Goal: Task Accomplishment & Management: Complete application form

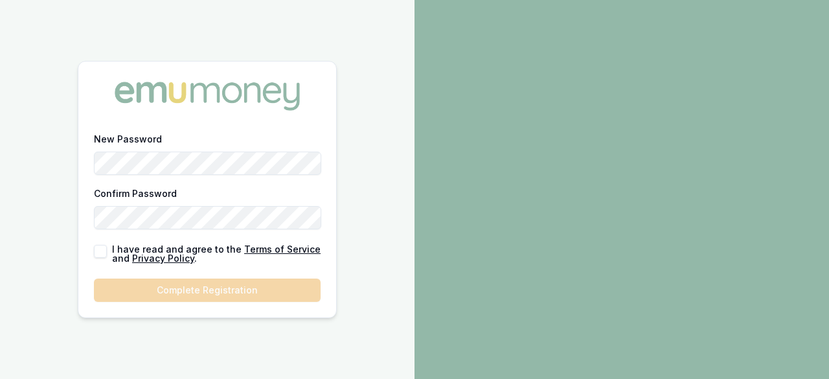
click at [103, 251] on button "button" at bounding box center [100, 251] width 13 height 13
checkbox input "true"
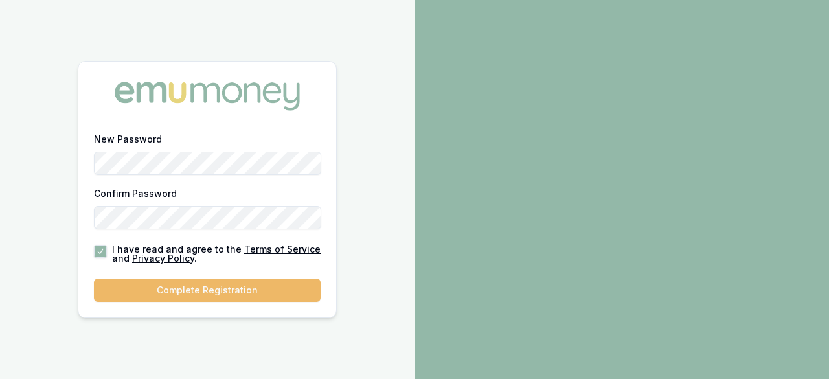
click at [195, 287] on button "Complete Registration" at bounding box center [207, 289] width 227 height 23
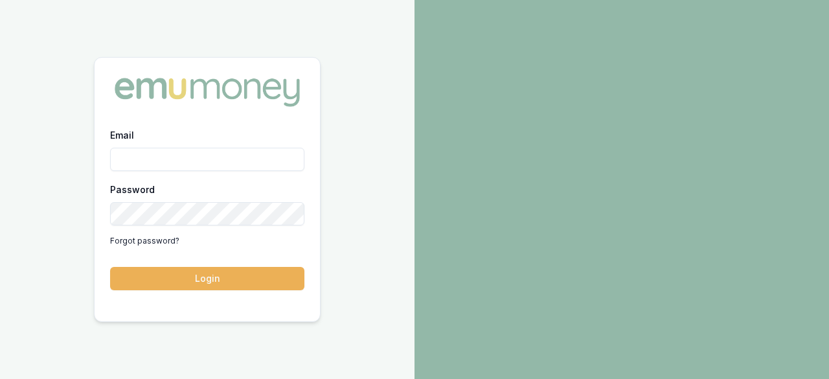
click at [236, 161] on input "Email" at bounding box center [207, 159] width 194 height 23
type input "[PERSON_NAME][EMAIL_ADDRESS][PERSON_NAME][DOMAIN_NAME]"
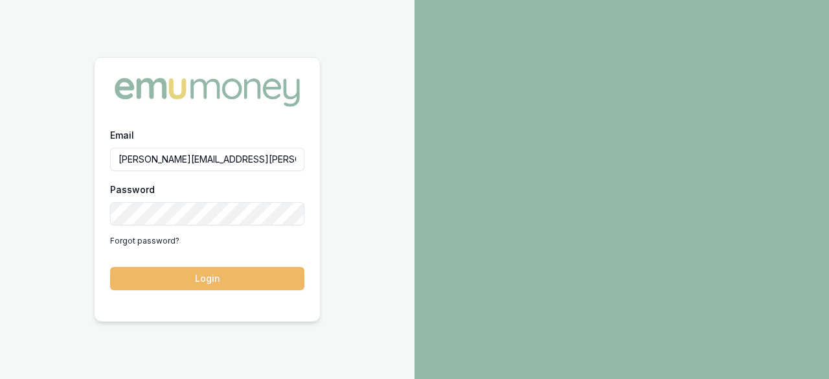
click at [223, 274] on button "Login" at bounding box center [207, 278] width 194 height 23
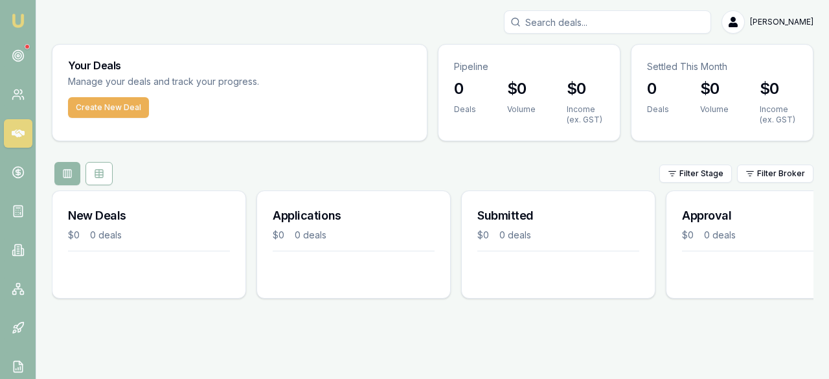
click at [768, 39] on div "Laura La Micela Toggle Menu Your Deals Manage your deals and track your progres…" at bounding box center [432, 159] width 792 height 298
click at [765, 23] on html "Emu Broker Laura La Micela Toggle Menu Your Deals Manage your deals and track y…" at bounding box center [414, 189] width 829 height 379
click at [19, 98] on html "Emu Broker Laura La Micela Toggle Menu Your Deals Manage your deals and track y…" at bounding box center [414, 189] width 829 height 379
click at [110, 115] on button "Create New Deal" at bounding box center [108, 107] width 81 height 21
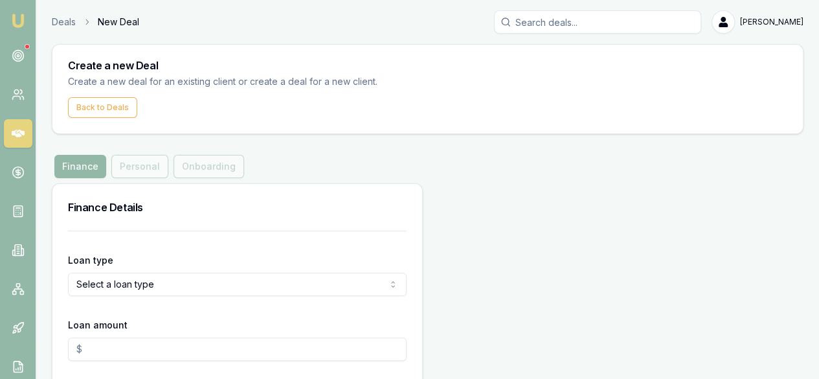
click at [239, 296] on form "Loan type Select a loan type Consumer Loan Consumer Asset Commercial Loan Comme…" at bounding box center [237, 317] width 339 height 174
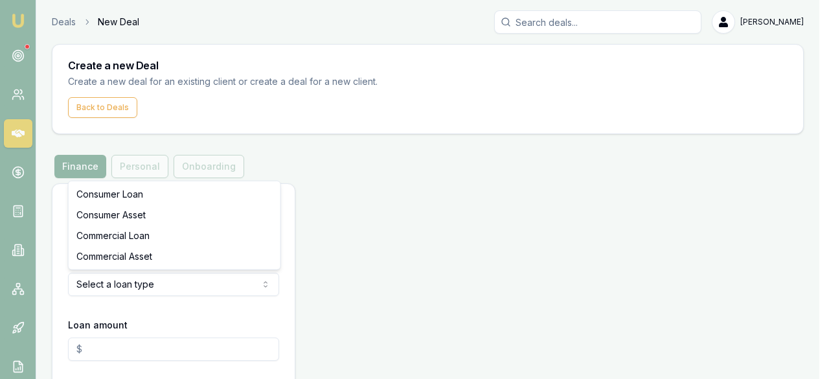
click at [239, 288] on html "Emu Broker Deals New Deal Laura La Micela Toggle Menu Create a new Deal Create …" at bounding box center [414, 189] width 829 height 379
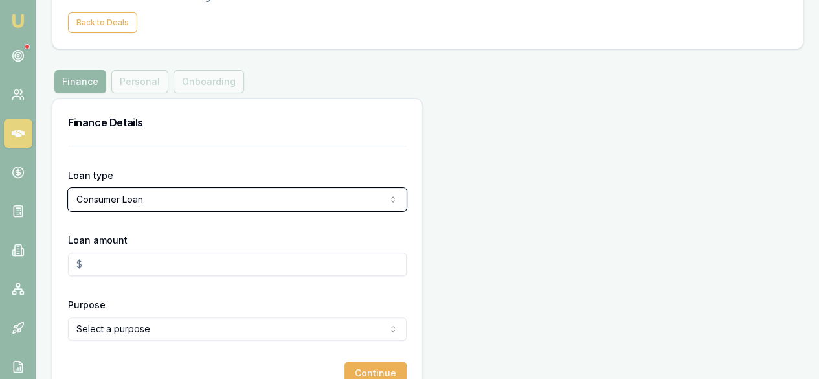
scroll to position [85, 0]
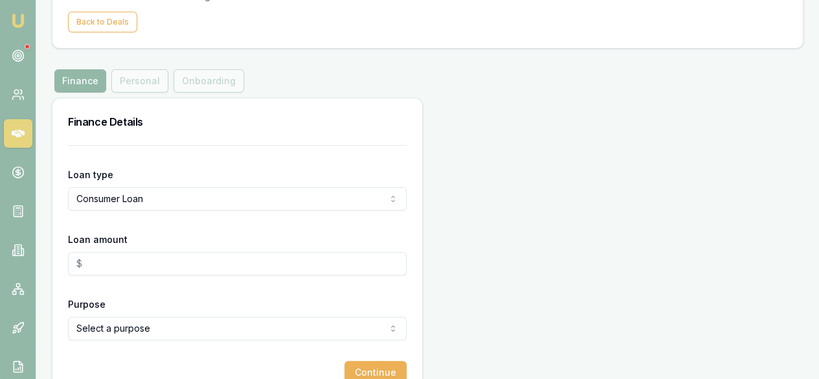
click at [212, 267] on input "Loan amount" at bounding box center [237, 263] width 339 height 23
type input "$10,000.00"
click at [236, 293] on html "Emu Broker Deals New Deal Laura La Micela Toggle Menu Create a new Deal Create …" at bounding box center [409, 104] width 819 height 379
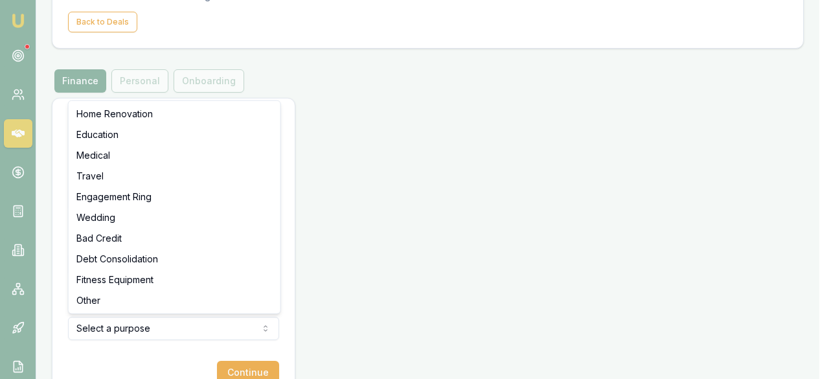
select select "EDUCATION"
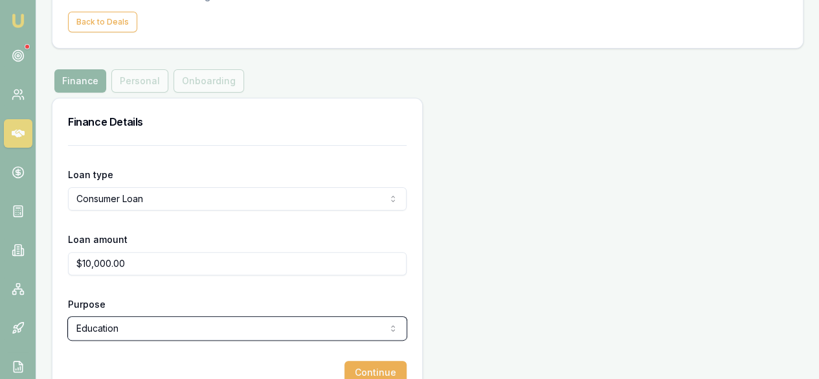
scroll to position [116, 0]
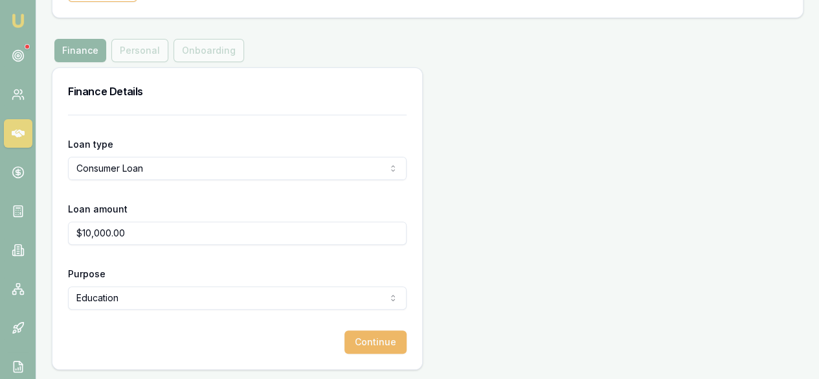
click at [344, 344] on button "Continue" at bounding box center [375, 341] width 62 height 23
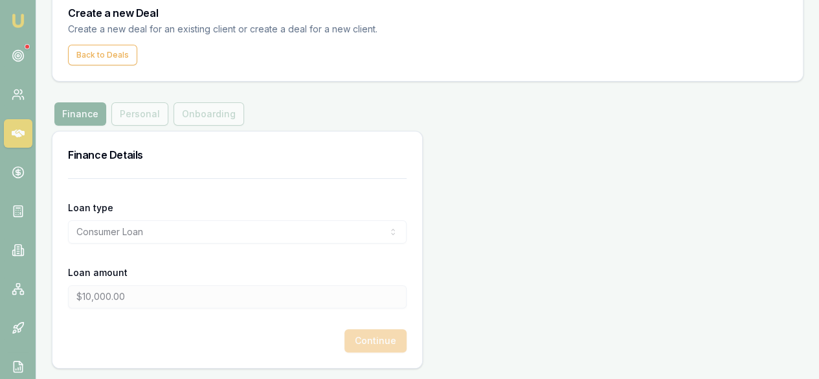
scroll to position [0, 0]
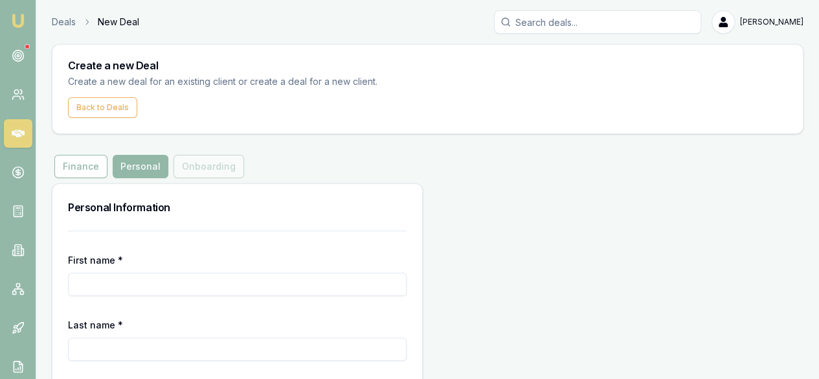
click at [166, 285] on input "First name *" at bounding box center [237, 284] width 339 height 23
type input "L"
type input "[PERSON_NAME]"
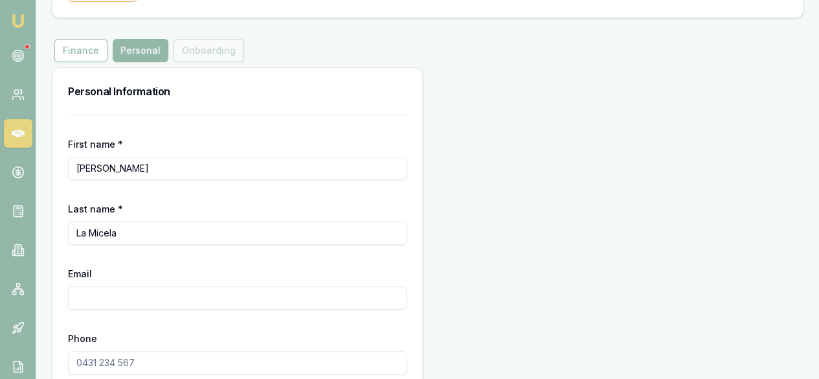
scroll to position [118, 0]
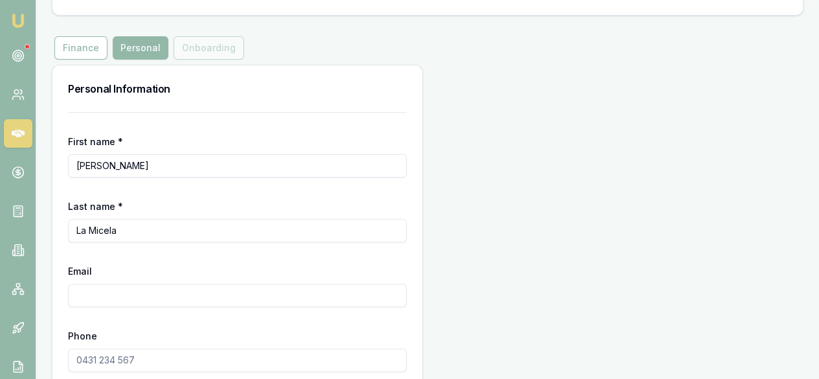
type input "La Micela"
click at [165, 296] on input "Email" at bounding box center [237, 295] width 339 height 23
type input "[EMAIL_ADDRESS][DOMAIN_NAME]"
click at [165, 361] on input "Phone" at bounding box center [237, 359] width 339 height 23
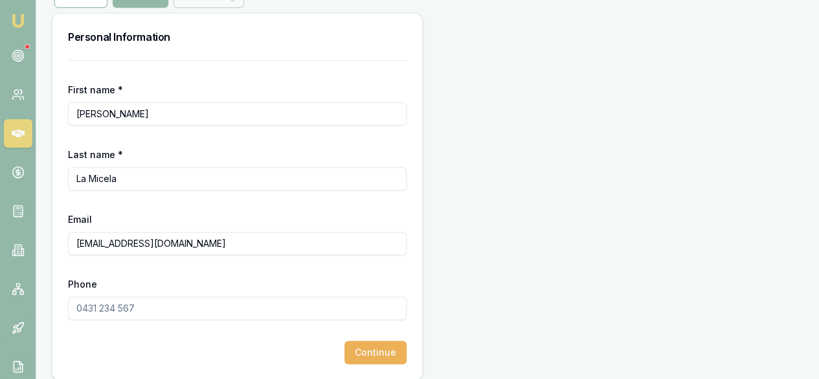
scroll to position [174, 0]
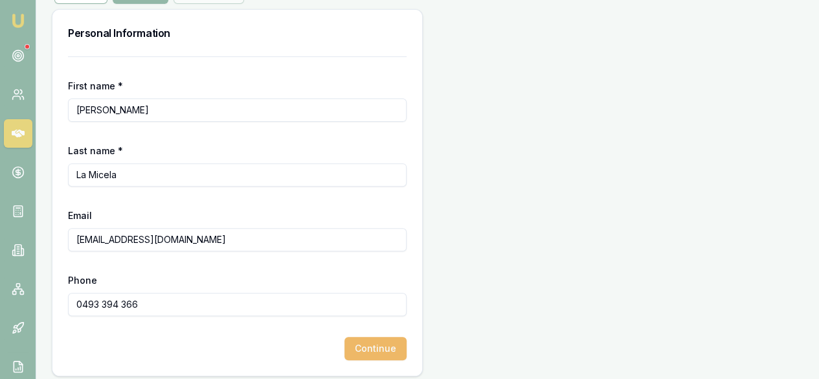
type input "0493 394 366"
click at [344, 340] on button "Continue" at bounding box center [375, 348] width 62 height 23
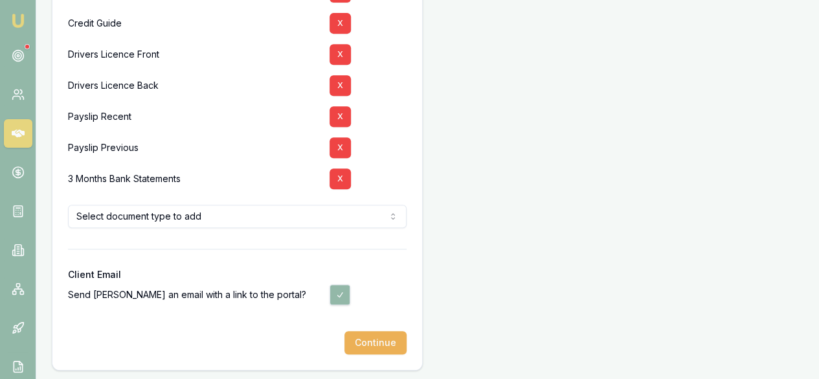
scroll to position [290, 0]
click at [344, 347] on button "Continue" at bounding box center [375, 341] width 62 height 23
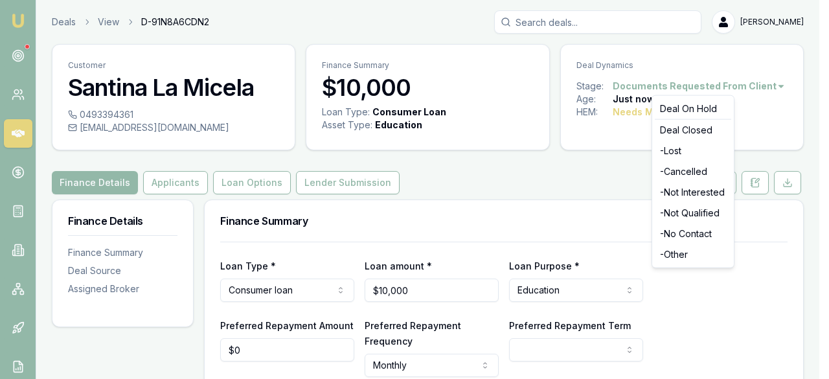
click at [769, 86] on html "Emu Broker Deals View D-91N8A6CDN2 Laura La Micela Toggle Menu Customer Santina…" at bounding box center [414, 189] width 829 height 379
click at [18, 102] on html "Emu Broker Deals View D-91N8A6CDN2 Laura La Micela Toggle Menu Customer Santina…" at bounding box center [414, 189] width 829 height 379
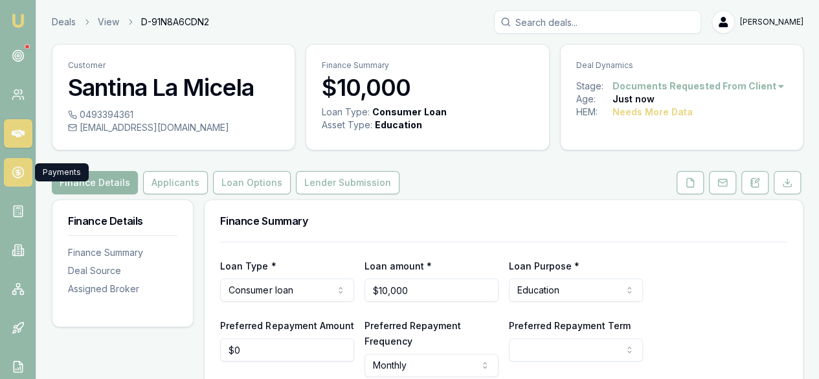
click at [16, 179] on link at bounding box center [18, 172] width 28 height 28
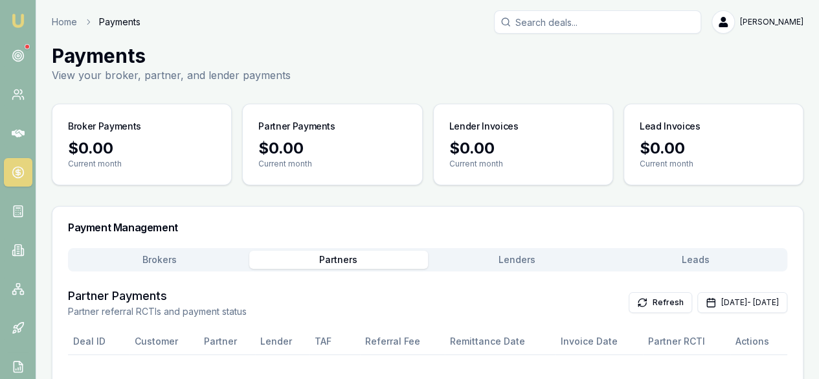
click at [353, 170] on main "Payments View your broker, partner, and lender payments Broker Payments $0.00 C…" at bounding box center [427, 250] width 783 height 412
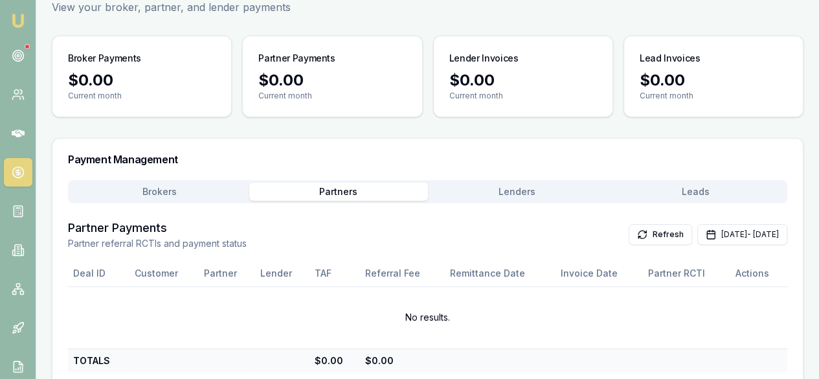
scroll to position [87, 0]
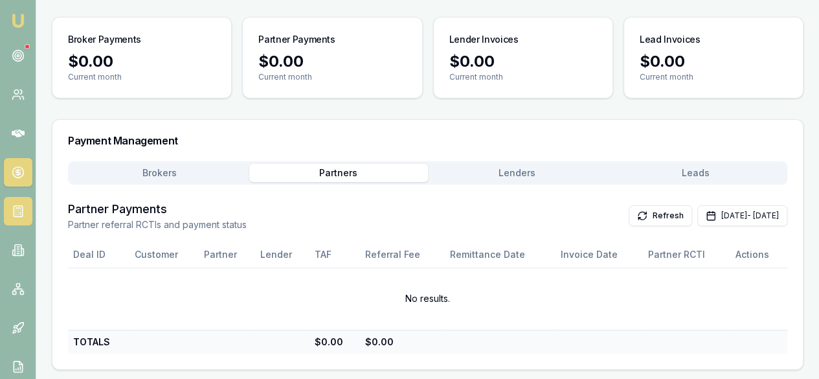
click at [17, 212] on icon at bounding box center [18, 211] width 13 height 13
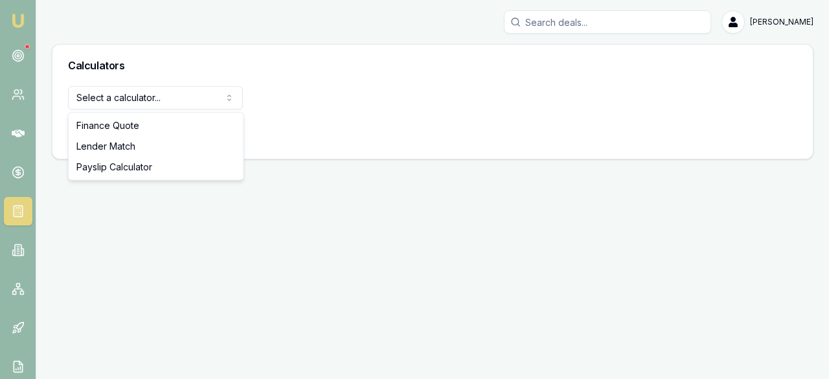
click at [181, 94] on html "Emu Broker Laura La Micela Toggle Menu Calculators Select a calculator... Finan…" at bounding box center [414, 189] width 829 height 379
select select "lender-match"
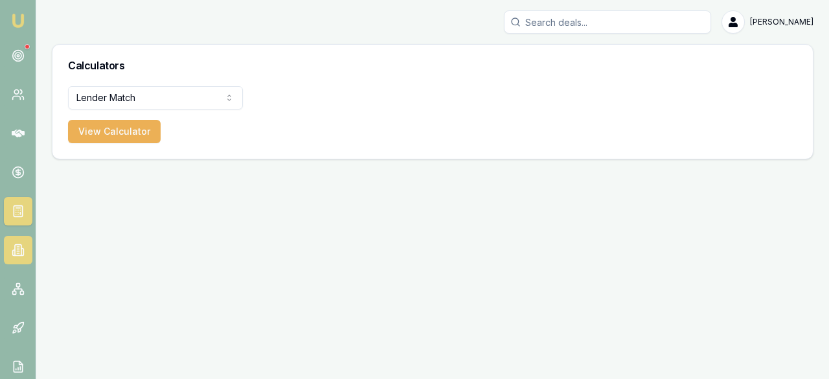
click at [17, 252] on icon at bounding box center [18, 249] width 13 height 13
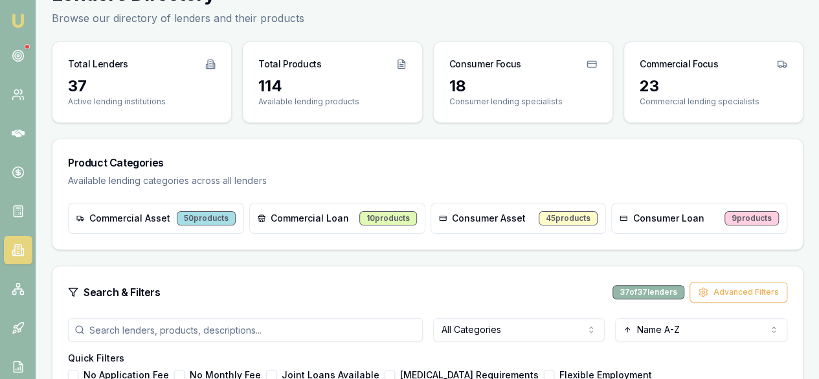
scroll to position [65, 0]
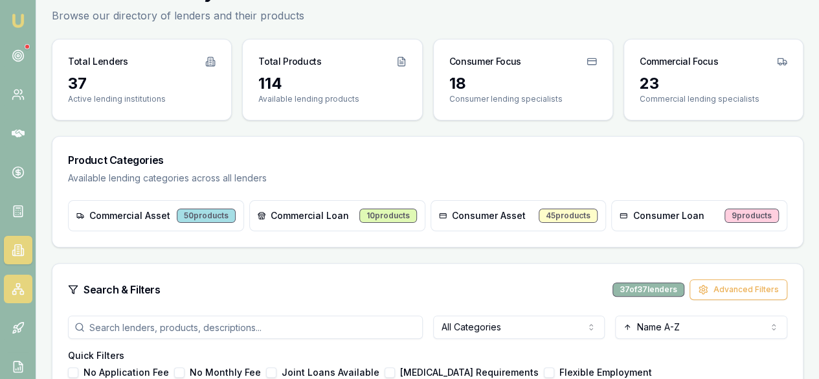
click at [19, 288] on icon at bounding box center [18, 288] width 13 height 13
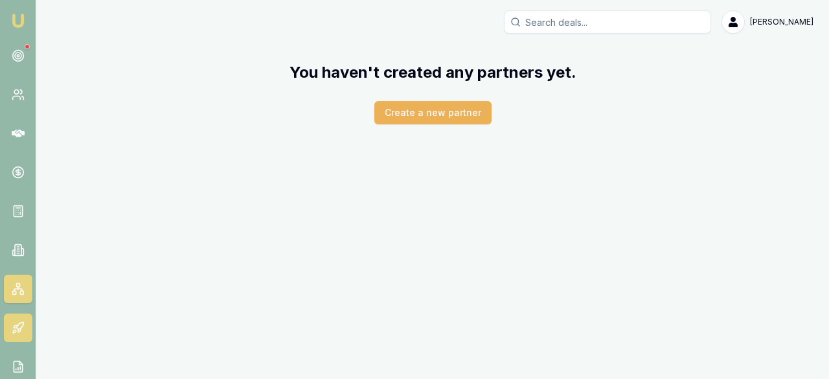
click at [12, 335] on link at bounding box center [18, 327] width 28 height 28
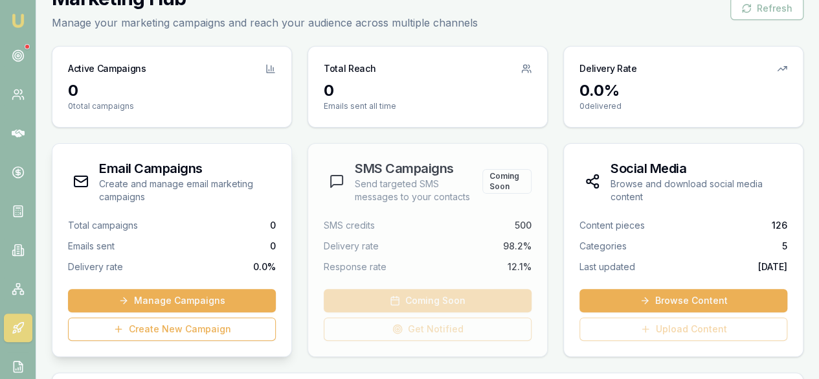
scroll to position [58, 0]
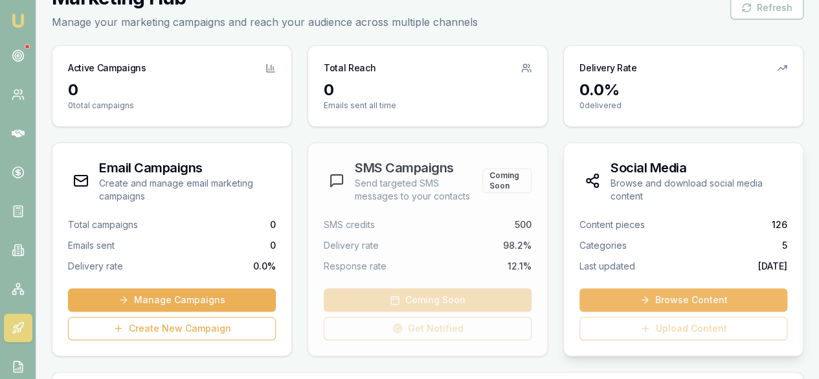
click at [620, 301] on link "Browse Content" at bounding box center [683, 299] width 208 height 23
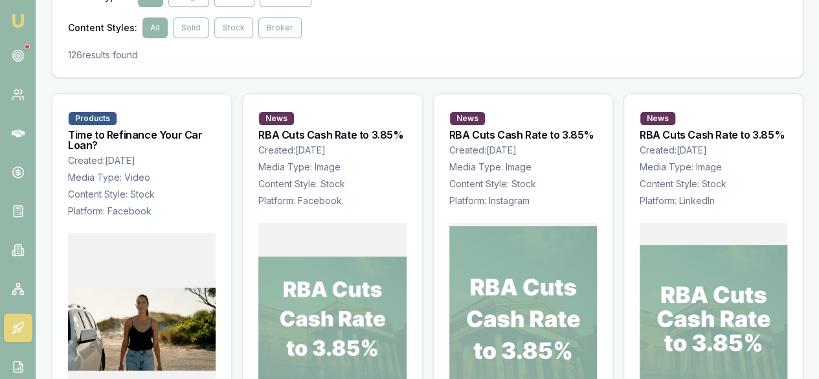
scroll to position [175, 0]
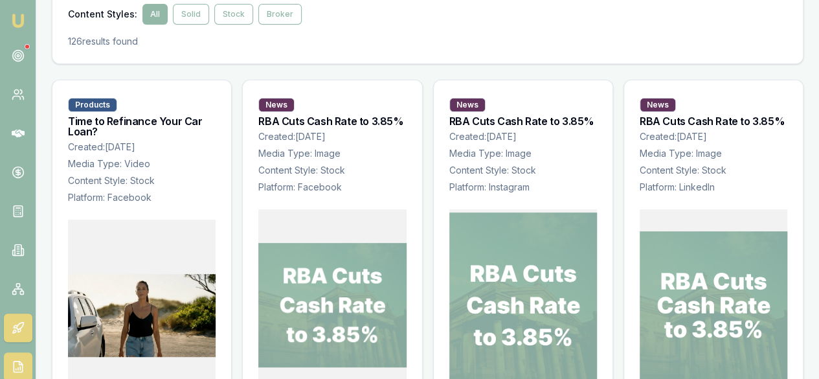
click at [18, 367] on icon at bounding box center [18, 366] width 13 height 13
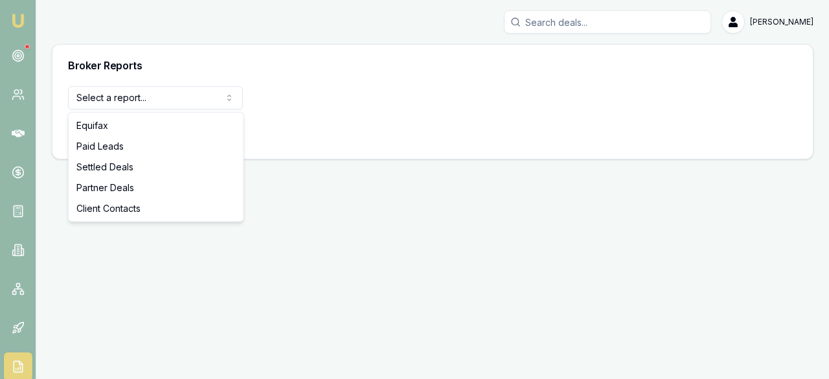
click at [207, 98] on html "Emu Broker Laura La Micela Toggle Menu Broker Reports Select a report... Equifa…" at bounding box center [414, 189] width 829 height 379
select select "client-contacts"
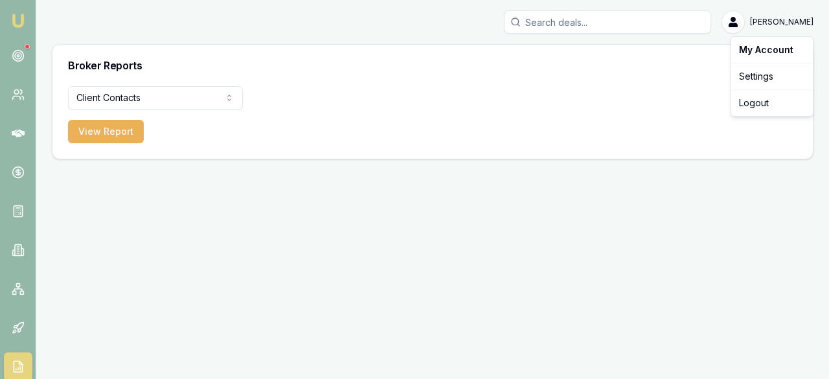
click at [752, 21] on html "Emu Broker Laura La Micela Toggle Menu Broker Reports Client Contacts Equifax P…" at bounding box center [414, 189] width 829 height 379
click at [760, 80] on div "Settings" at bounding box center [771, 76] width 76 height 21
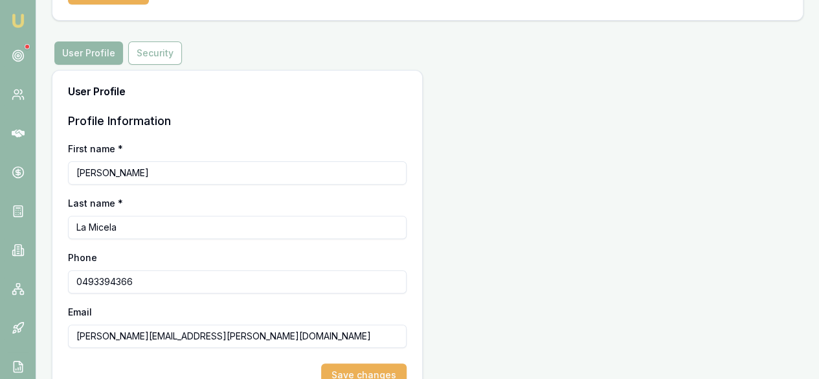
scroll to position [118, 0]
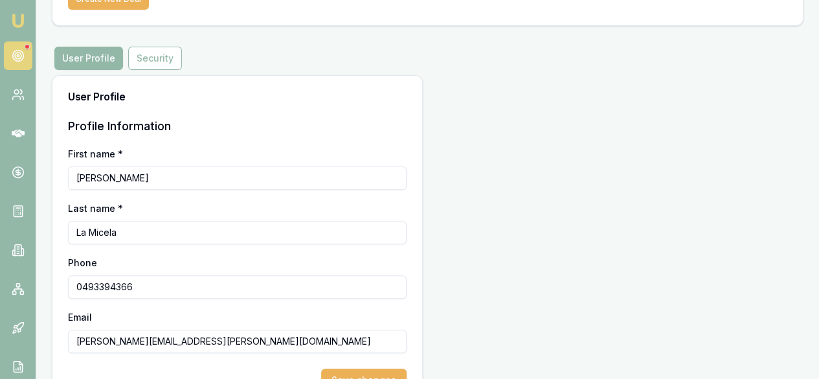
click at [15, 50] on icon at bounding box center [18, 55] width 13 height 13
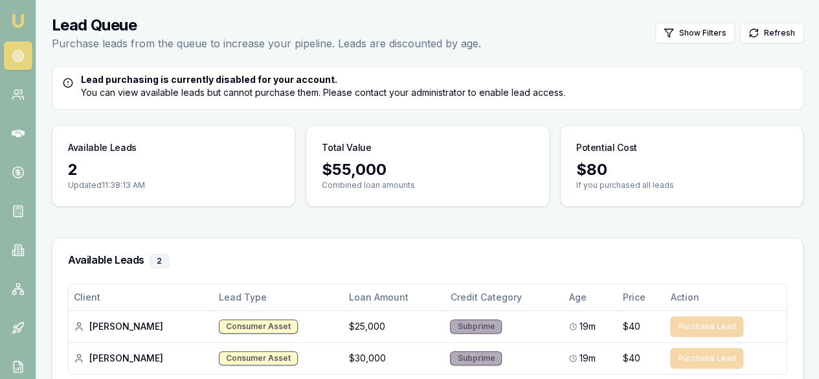
scroll to position [49, 0]
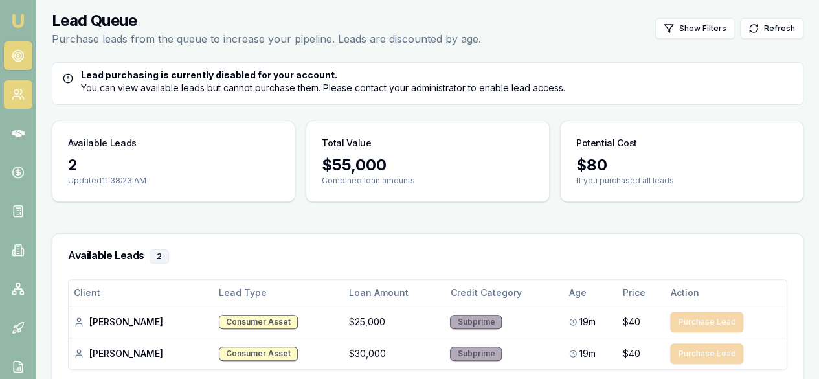
click at [25, 104] on link at bounding box center [18, 94] width 28 height 28
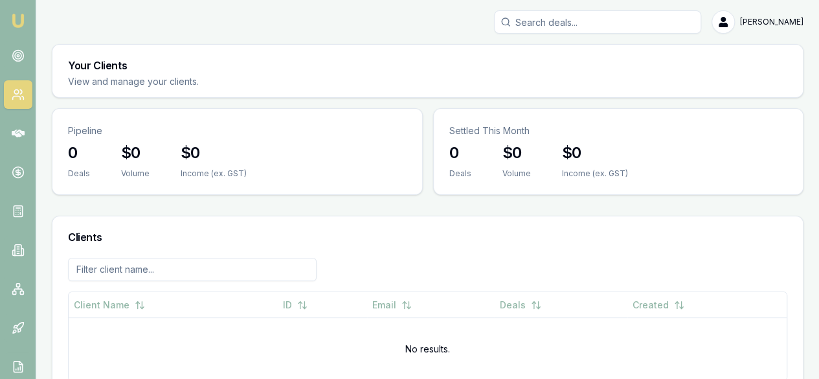
click at [21, 23] on img at bounding box center [18, 21] width 16 height 16
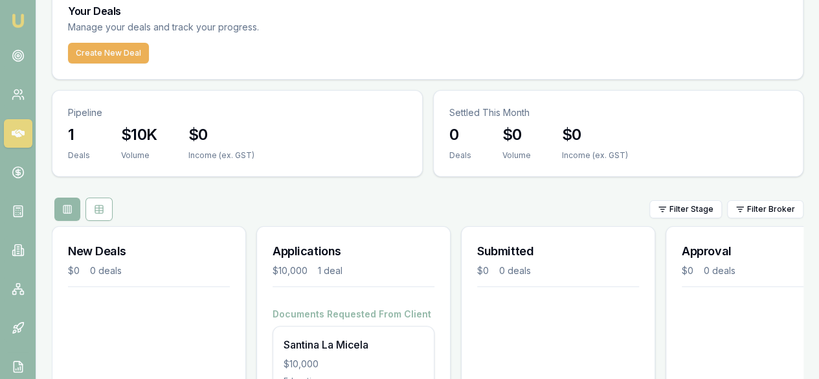
scroll to position [64, 0]
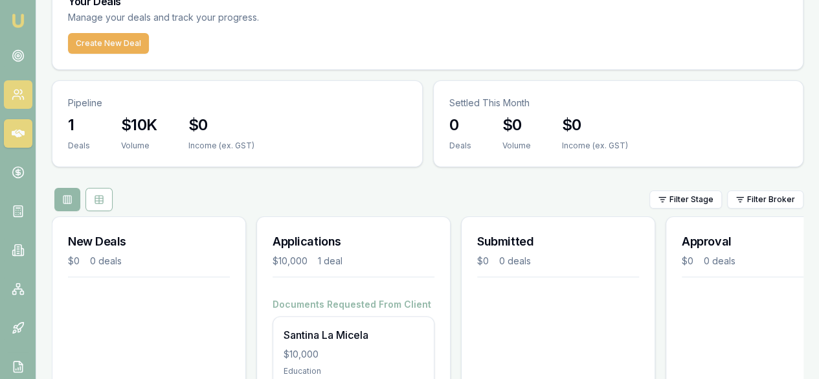
click at [19, 88] on icon at bounding box center [18, 94] width 13 height 13
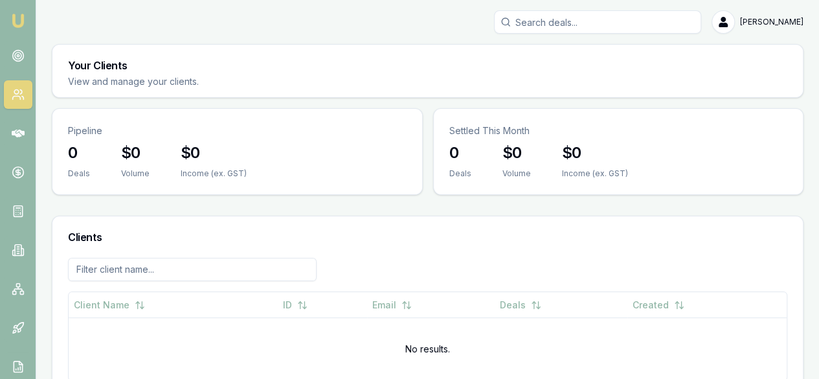
scroll to position [14, 0]
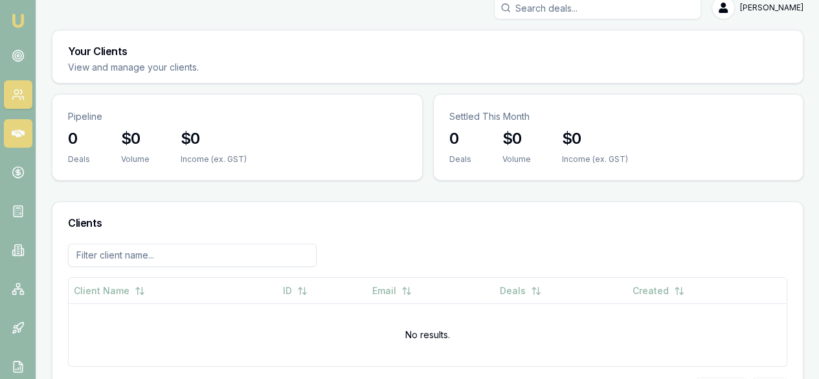
click at [17, 139] on icon at bounding box center [18, 133] width 13 height 13
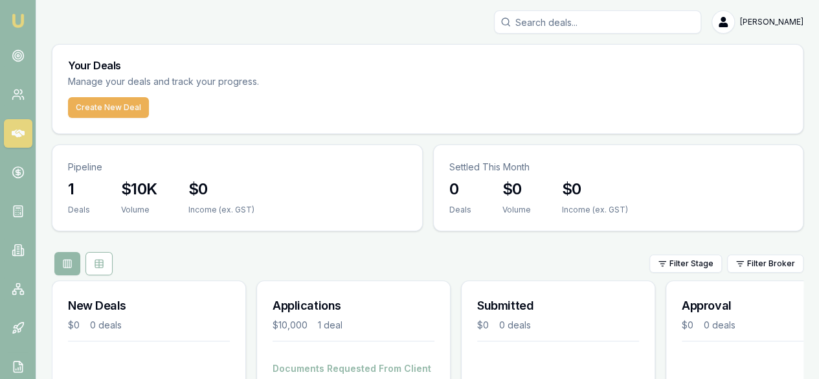
scroll to position [64, 0]
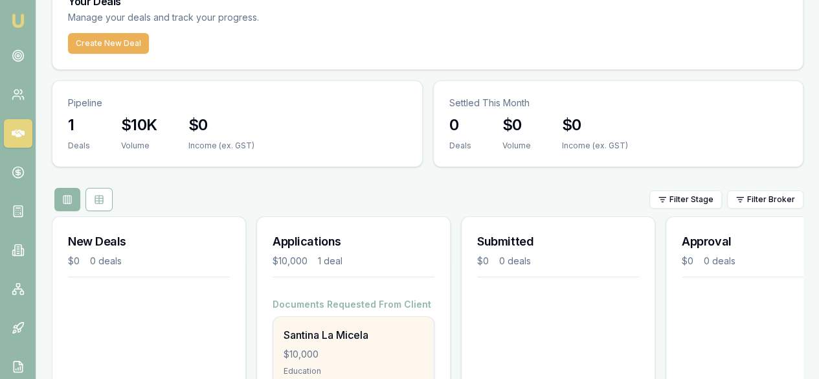
click at [364, 327] on div "Santina La Micela" at bounding box center [354, 335] width 140 height 16
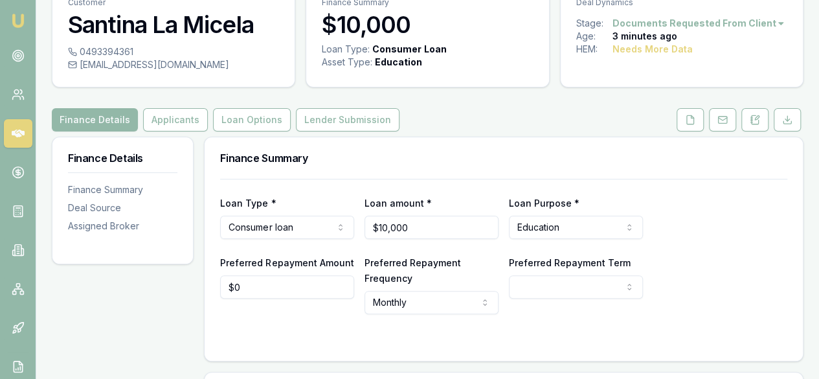
scroll to position [64, 0]
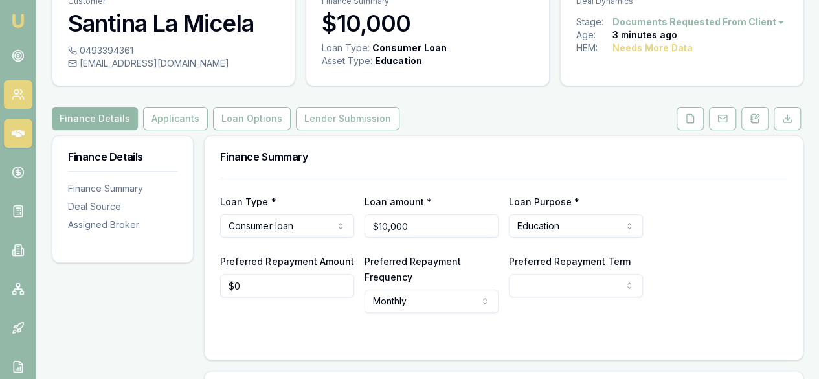
click at [23, 95] on icon at bounding box center [18, 94] width 13 height 13
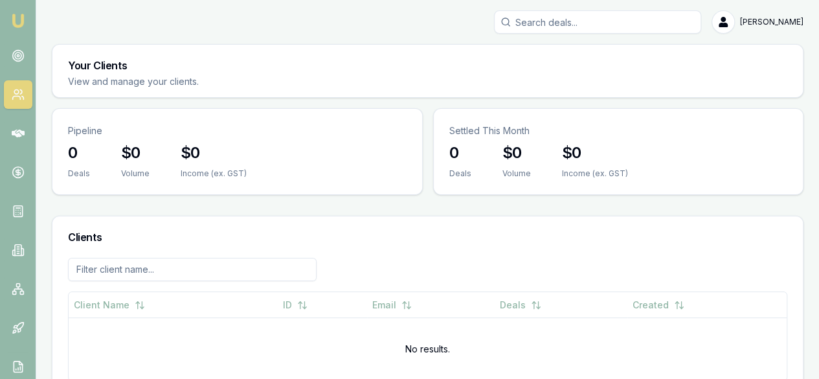
click at [45, 56] on main "Your Clients View and manage your clients. Pipeline 0 Deals $0 Volume $0 Income…" at bounding box center [427, 241] width 783 height 394
click at [21, 136] on icon at bounding box center [18, 133] width 13 height 8
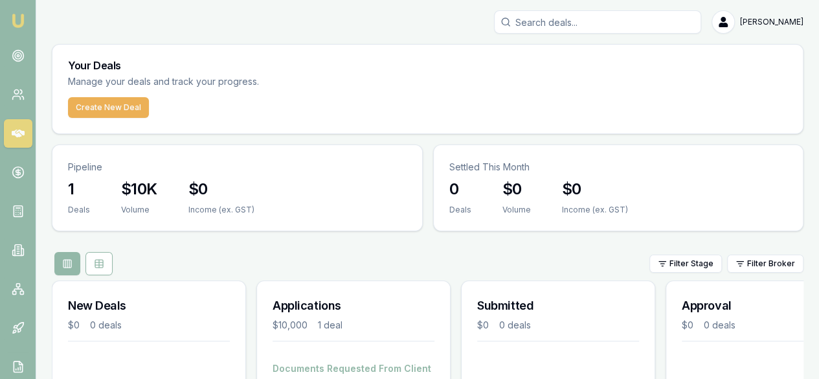
scroll to position [64, 0]
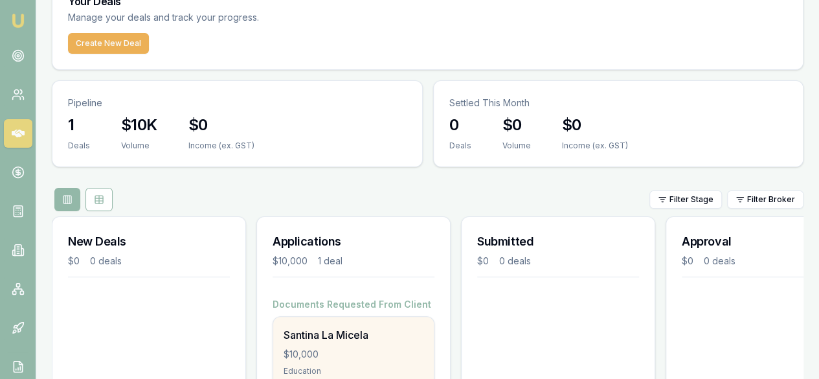
click at [356, 348] on div "$10,000" at bounding box center [354, 354] width 140 height 13
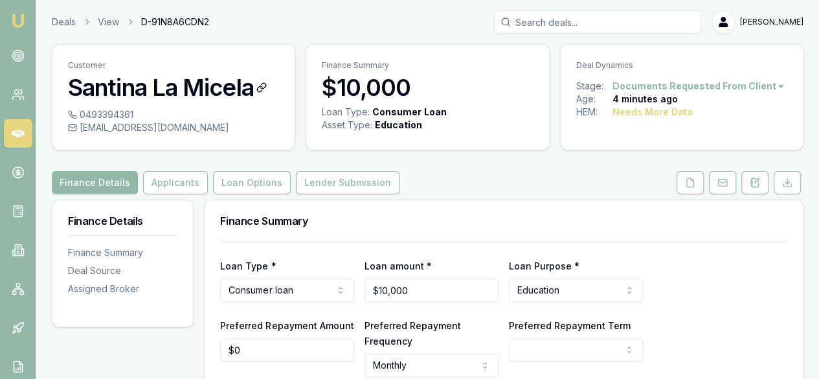
click at [242, 98] on h3 "Santina La Micela" at bounding box center [173, 87] width 211 height 26
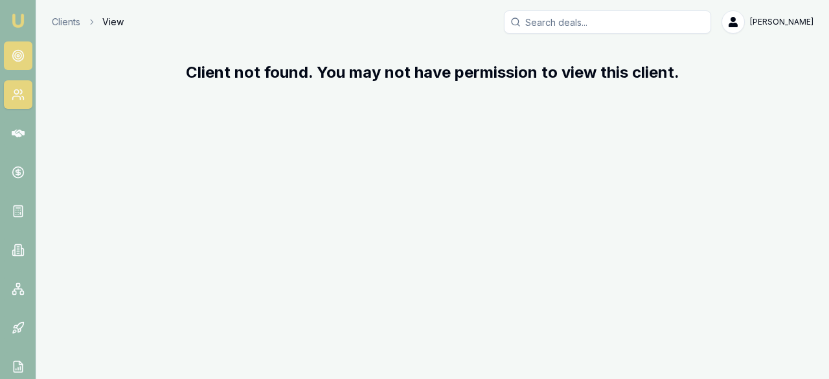
click at [18, 58] on icon at bounding box center [18, 55] width 13 height 13
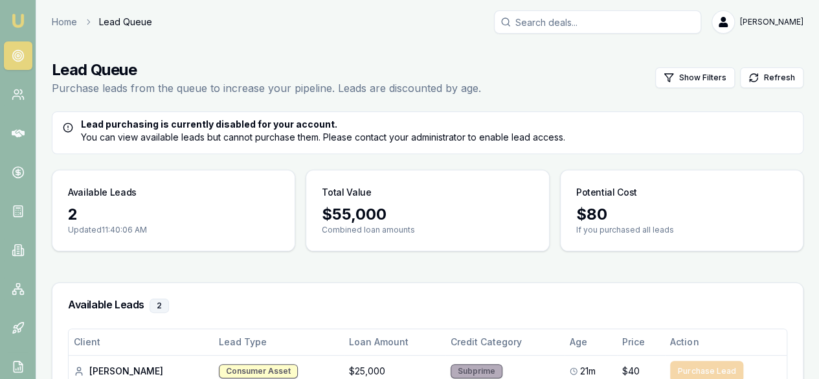
click at [22, 24] on img at bounding box center [18, 21] width 16 height 16
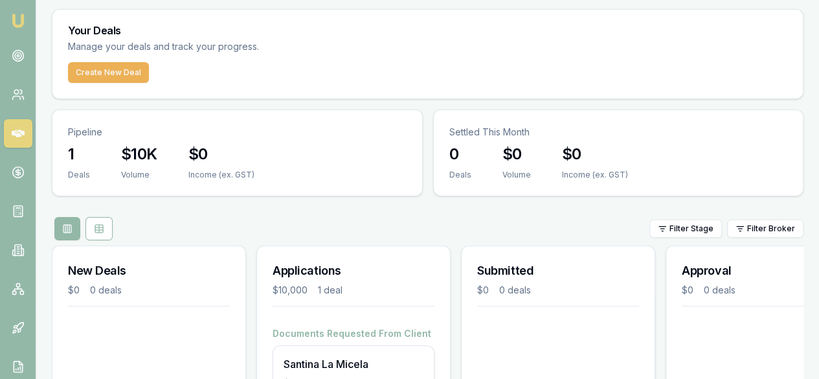
scroll to position [64, 0]
